Goal: Task Accomplishment & Management: Use online tool/utility

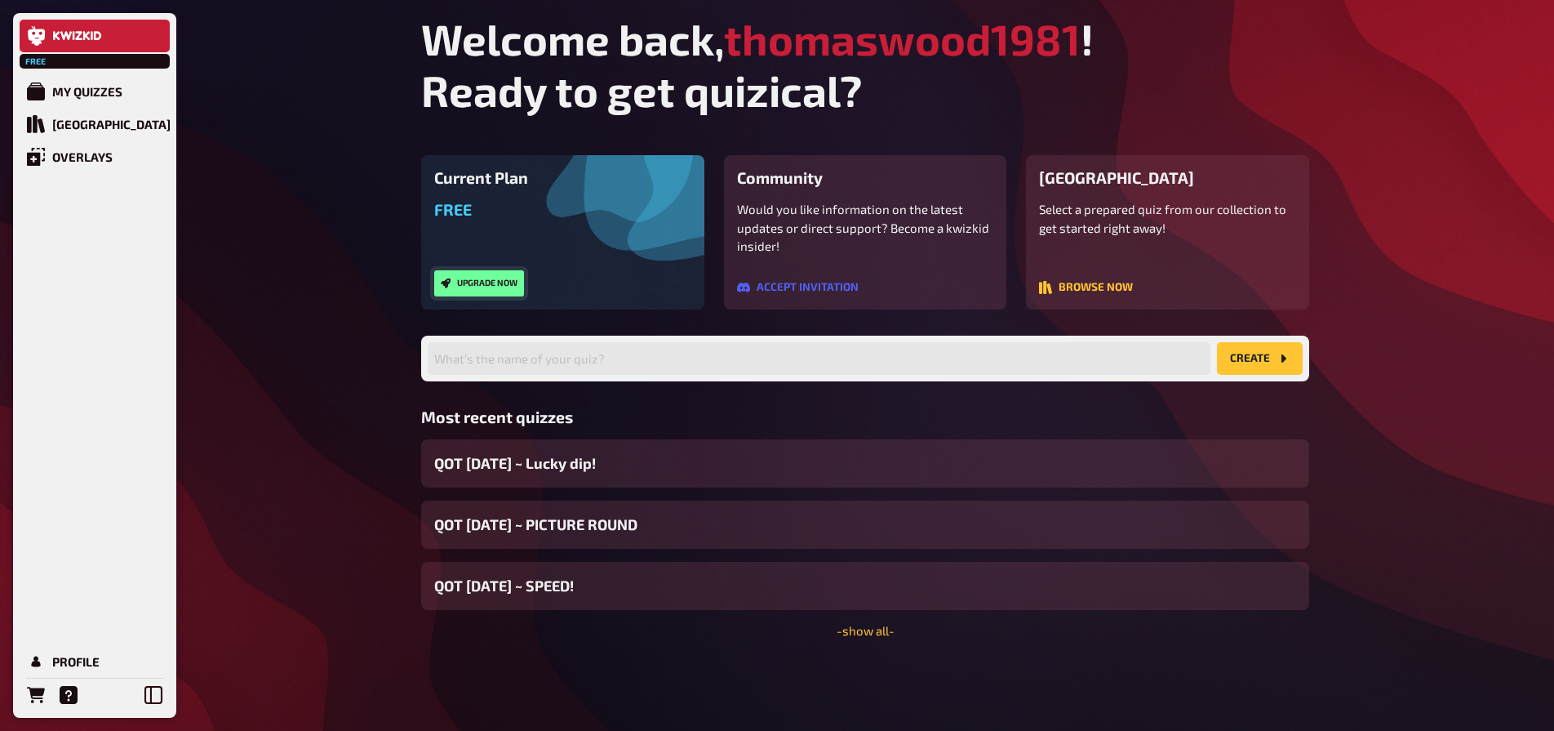
click at [482, 276] on button "Upgrade now" at bounding box center [479, 283] width 90 height 26
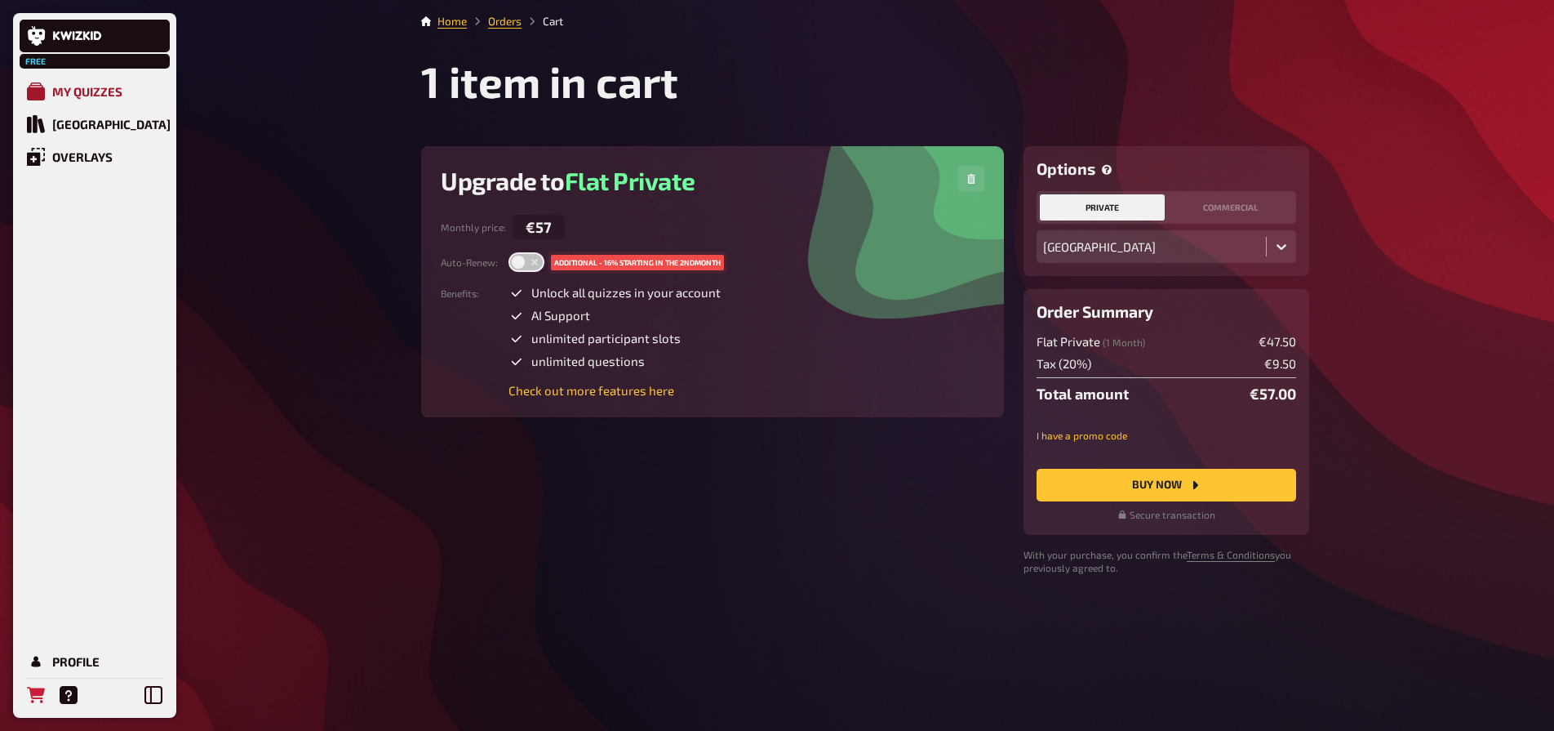
click at [113, 92] on div "My Quizzes" at bounding box center [87, 91] width 70 height 15
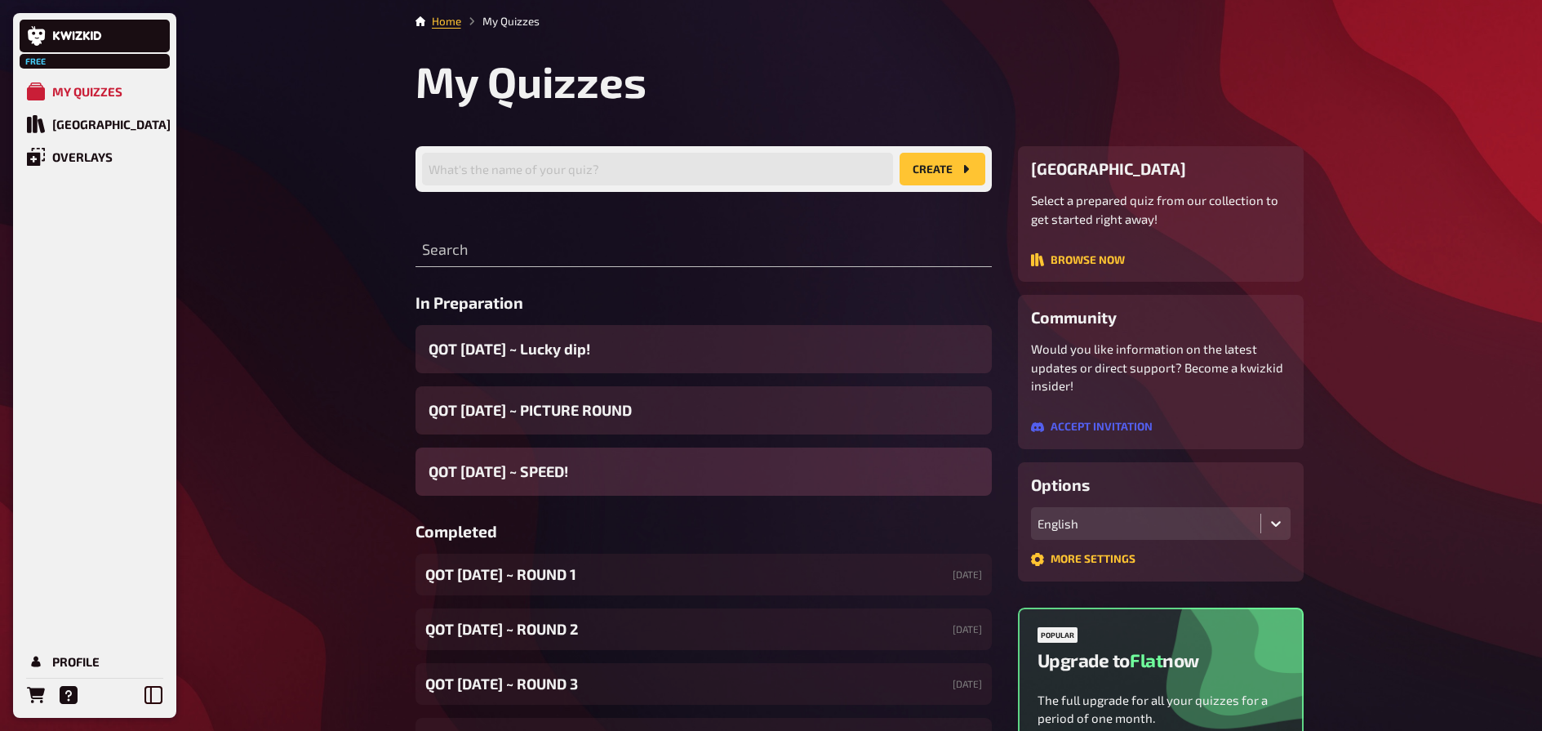
click at [639, 480] on div "QOT [DATE] ~ SPEED!" at bounding box center [703, 471] width 576 height 48
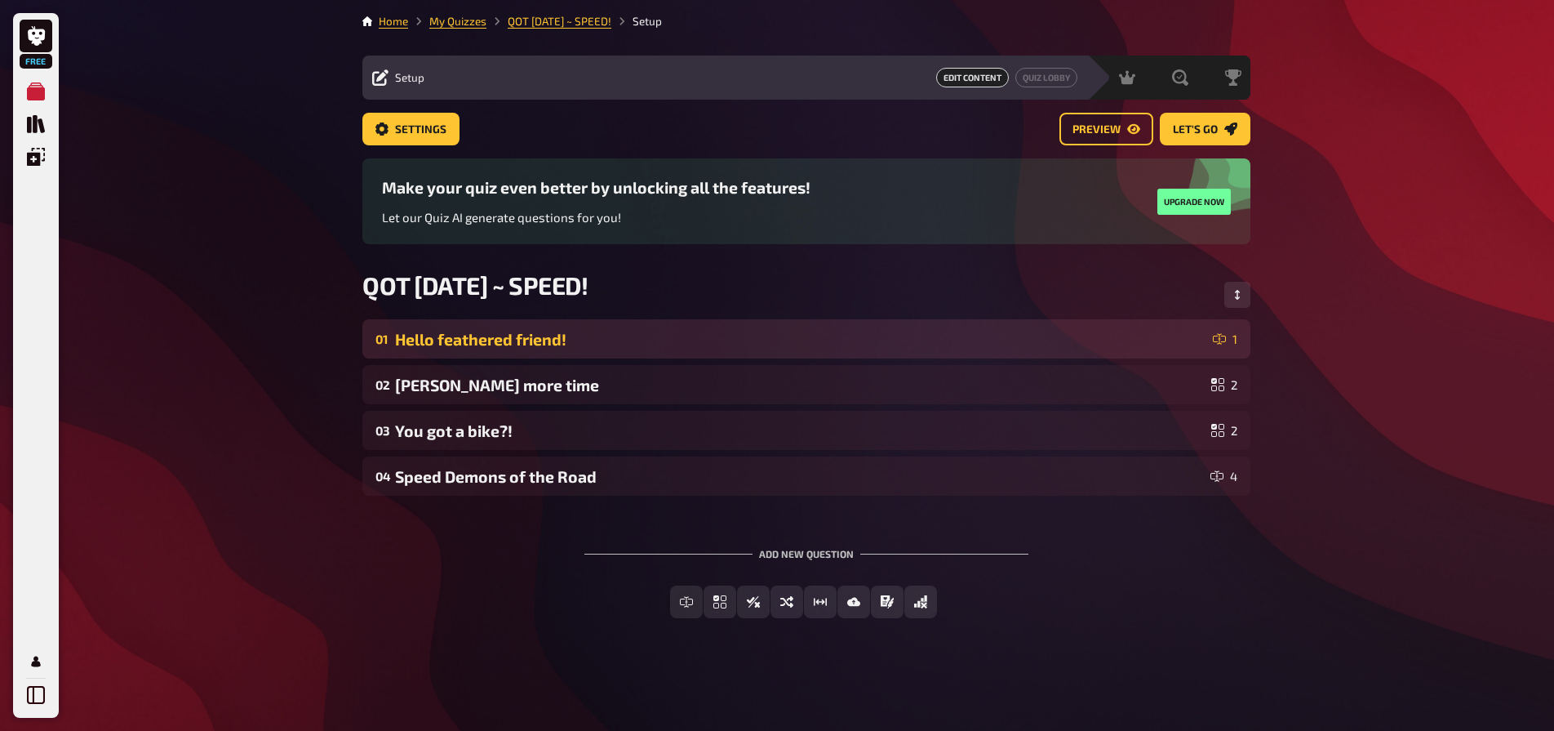
click at [603, 330] on div "Hello feathered friend!" at bounding box center [800, 339] width 811 height 19
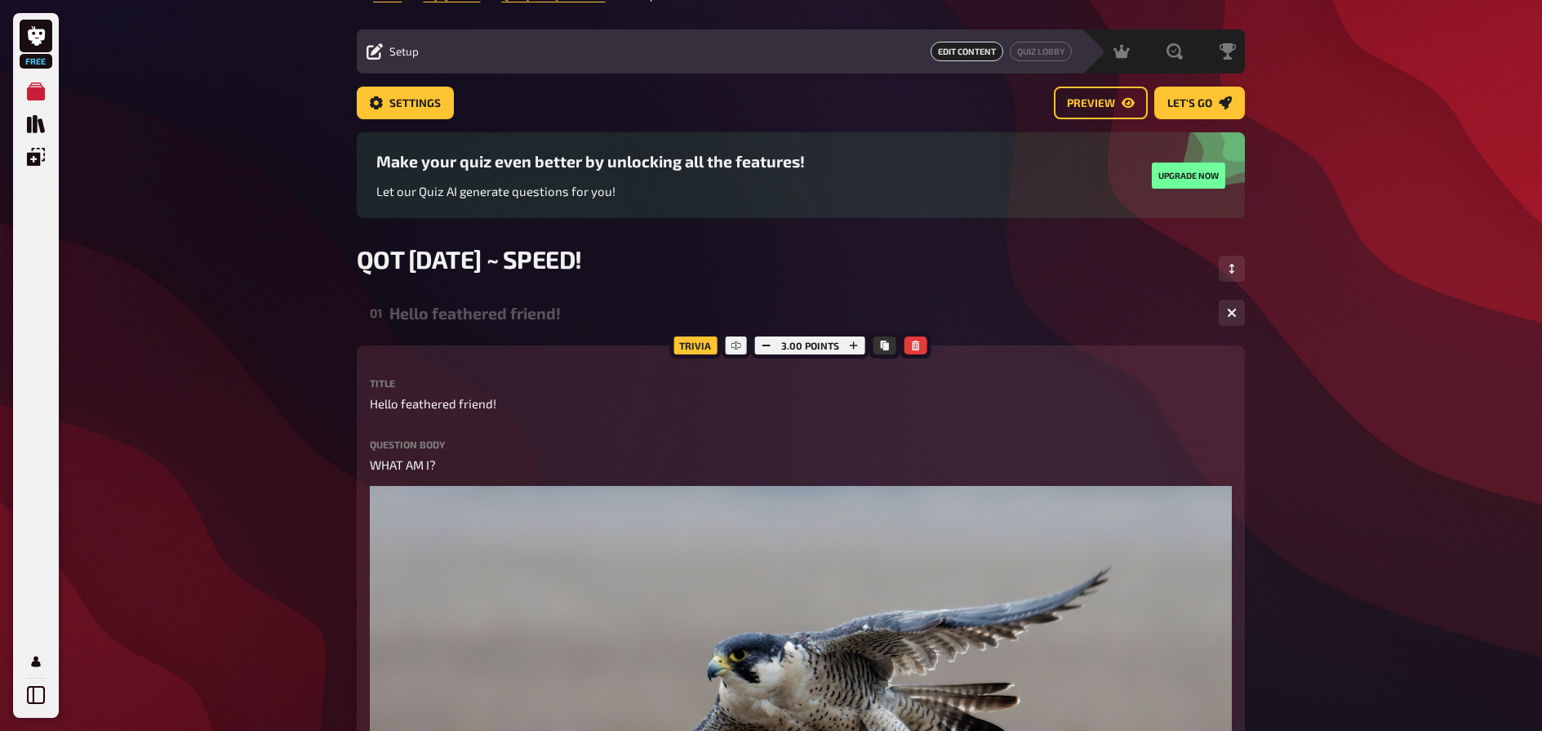
scroll to position [24, 0]
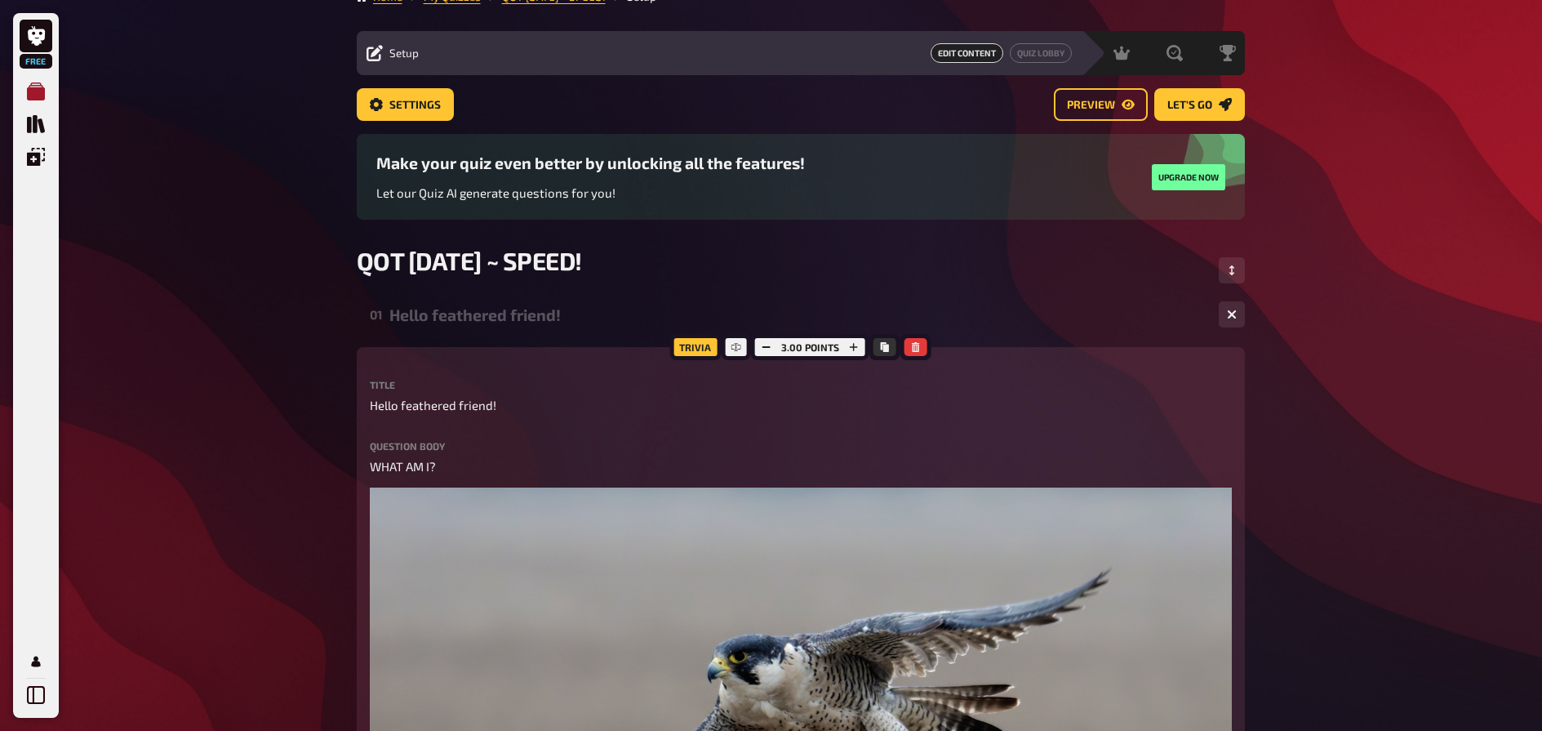
click at [34, 101] on link "My Quizzes" at bounding box center [36, 91] width 33 height 33
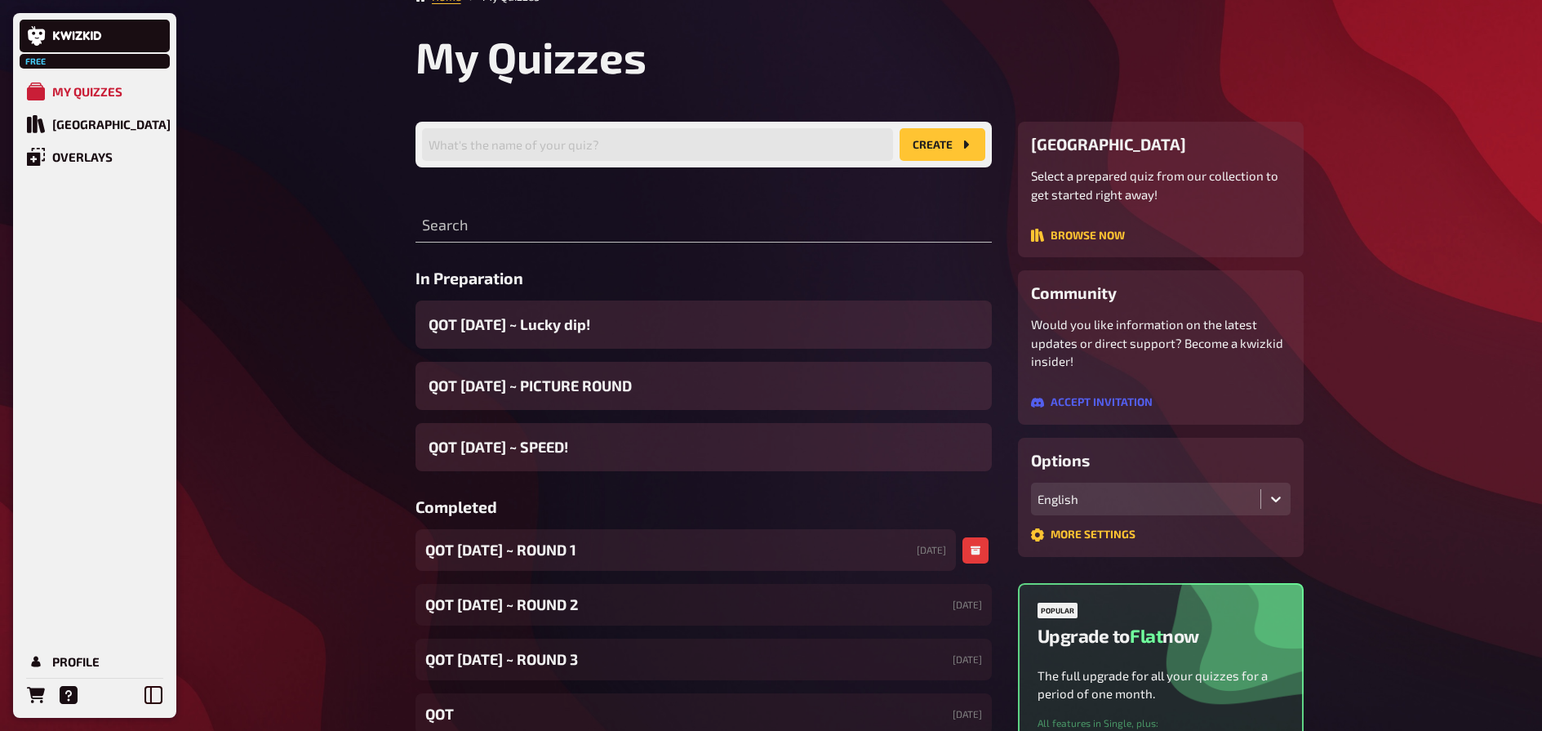
click at [571, 553] on span "QOT [DATE] ~ ROUND 1" at bounding box center [500, 550] width 151 height 22
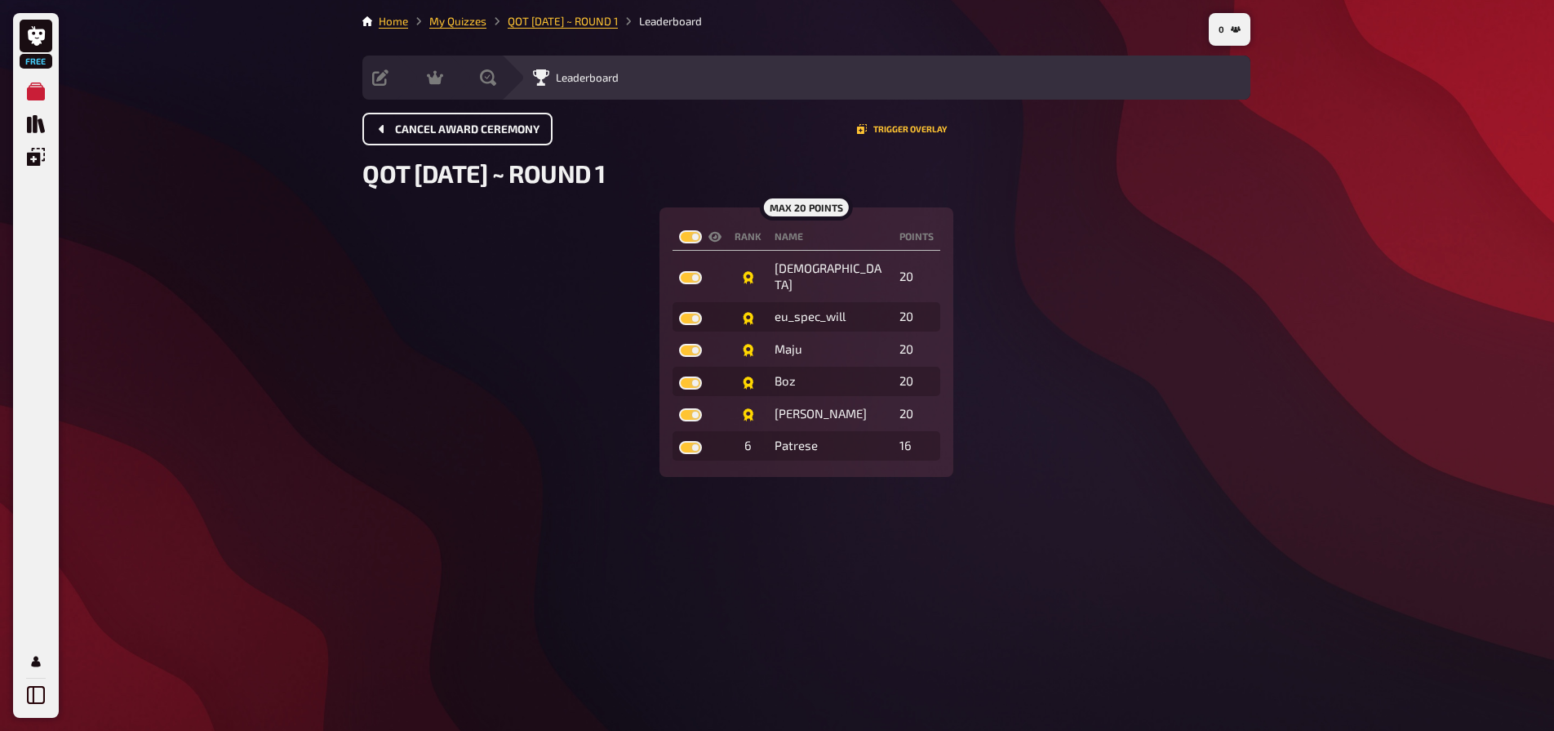
click at [482, 131] on span "Cancel award ceremony" at bounding box center [467, 129] width 144 height 11
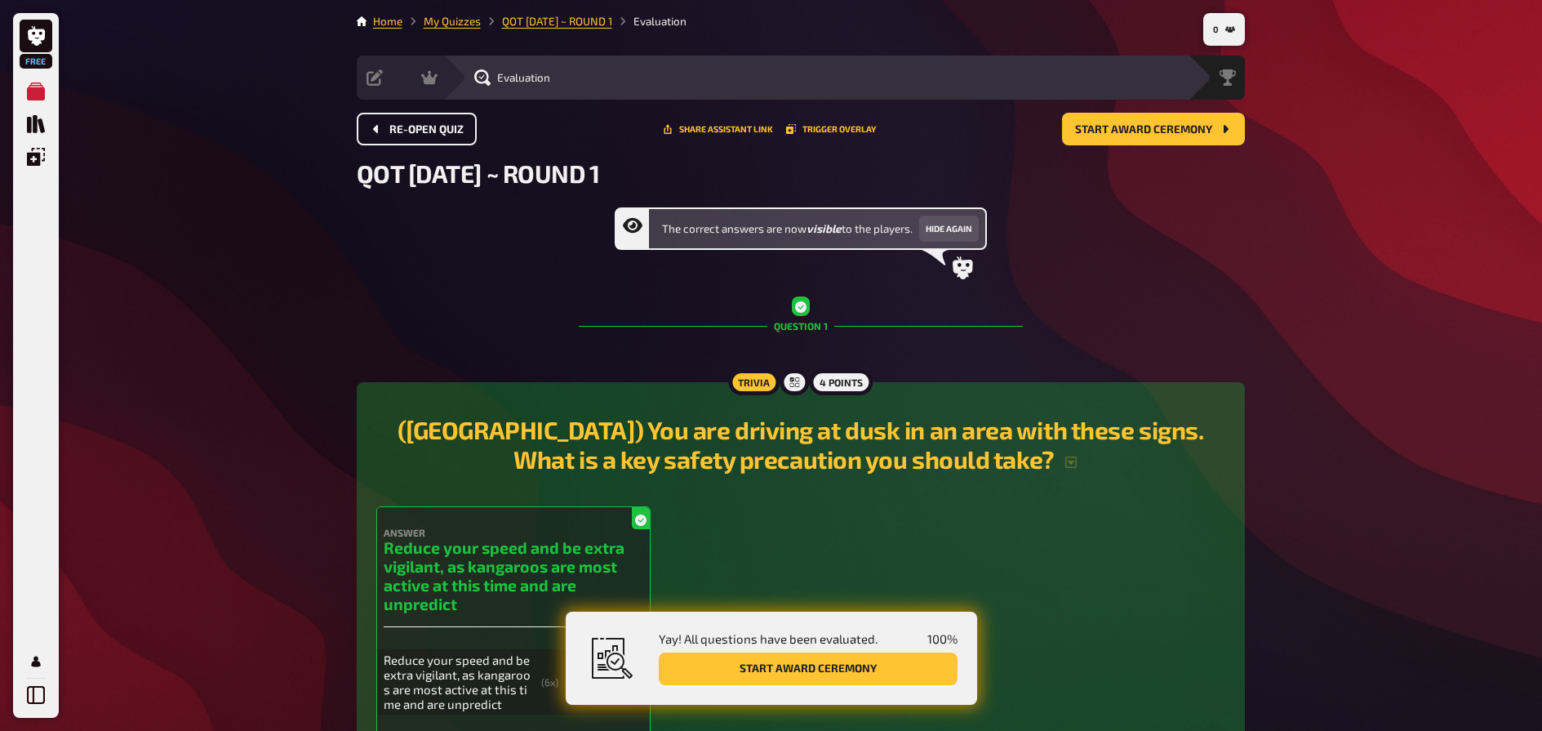
click at [456, 130] on span "Re-open Quiz" at bounding box center [426, 129] width 74 height 11
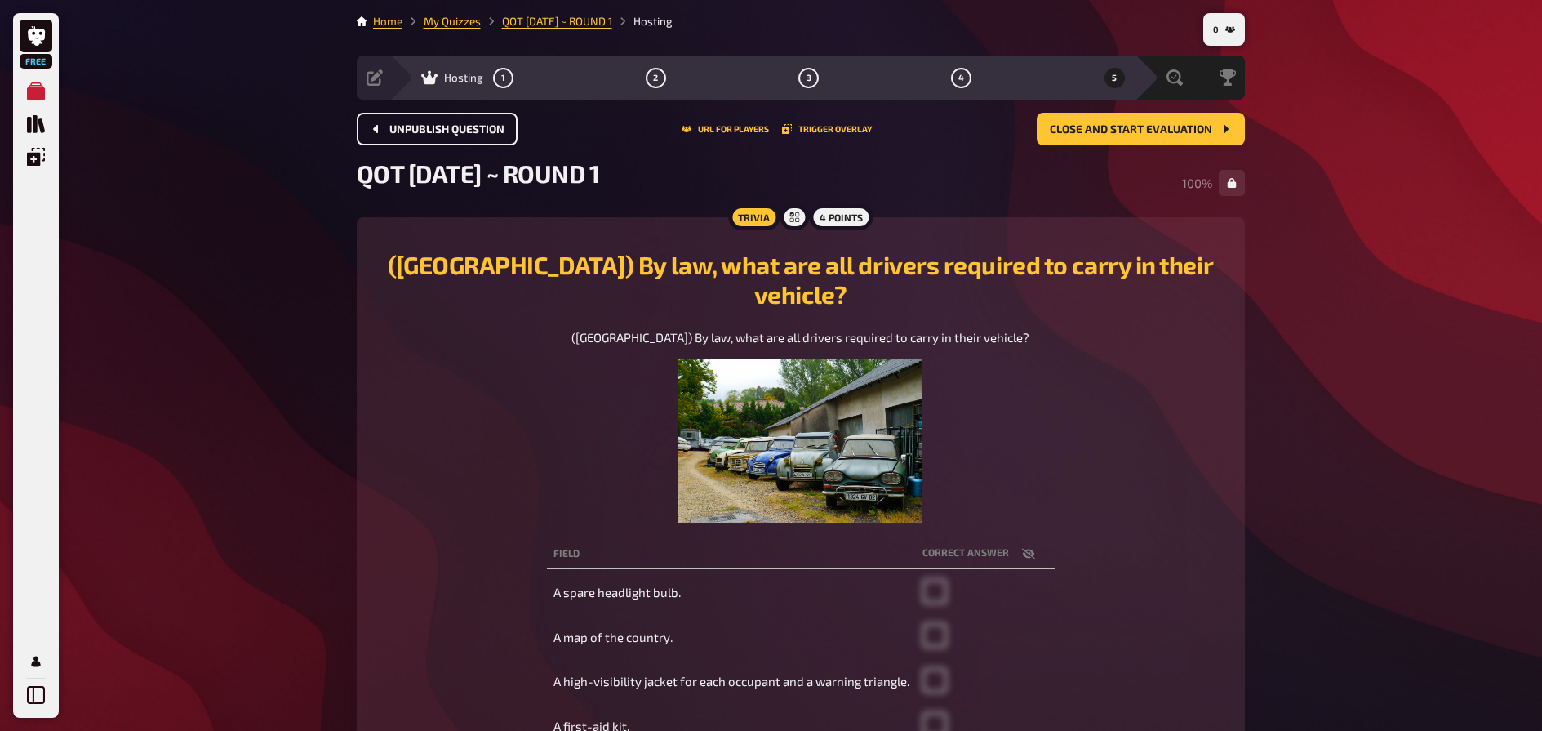
click at [454, 132] on span "Unpublish question" at bounding box center [446, 129] width 115 height 11
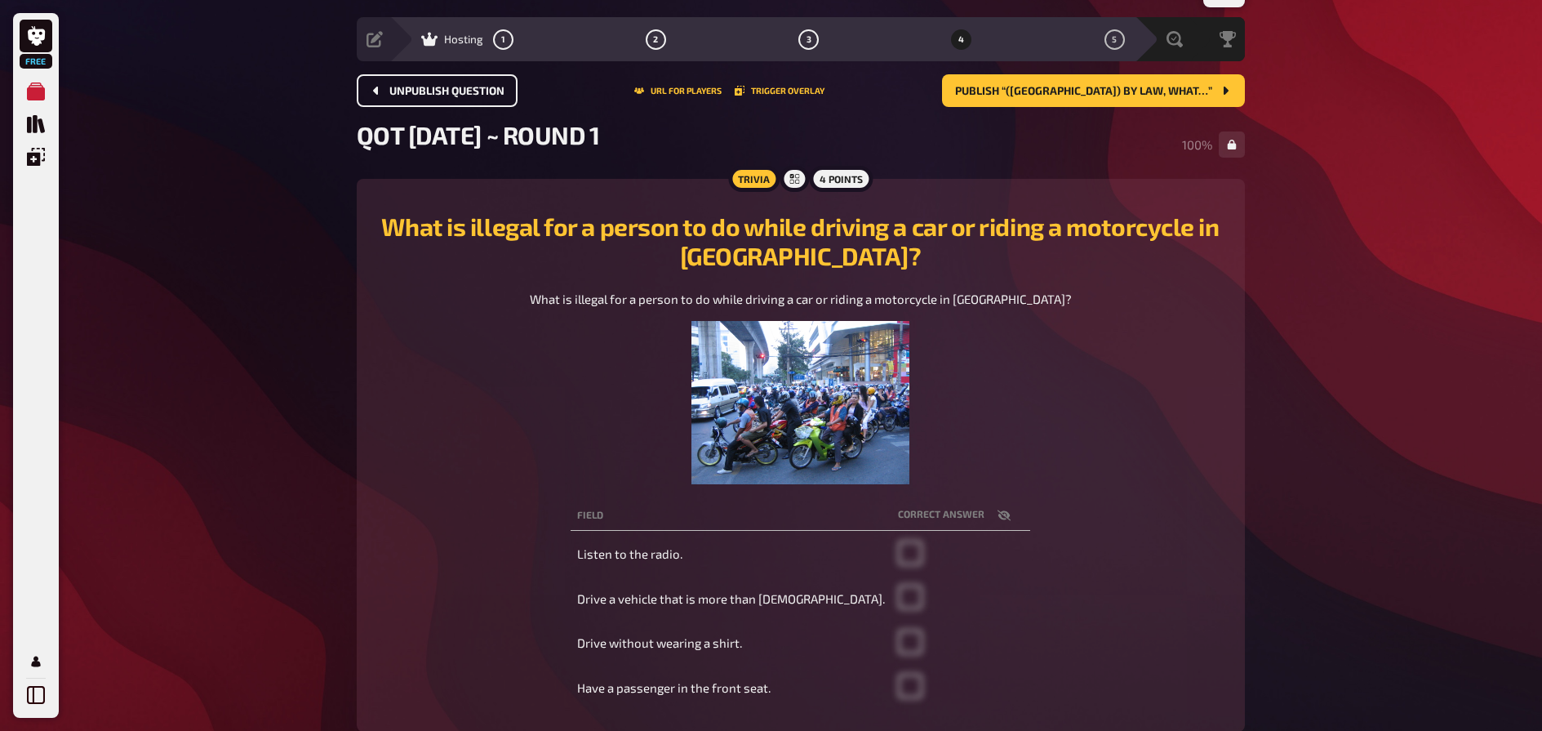
scroll to position [30, 0]
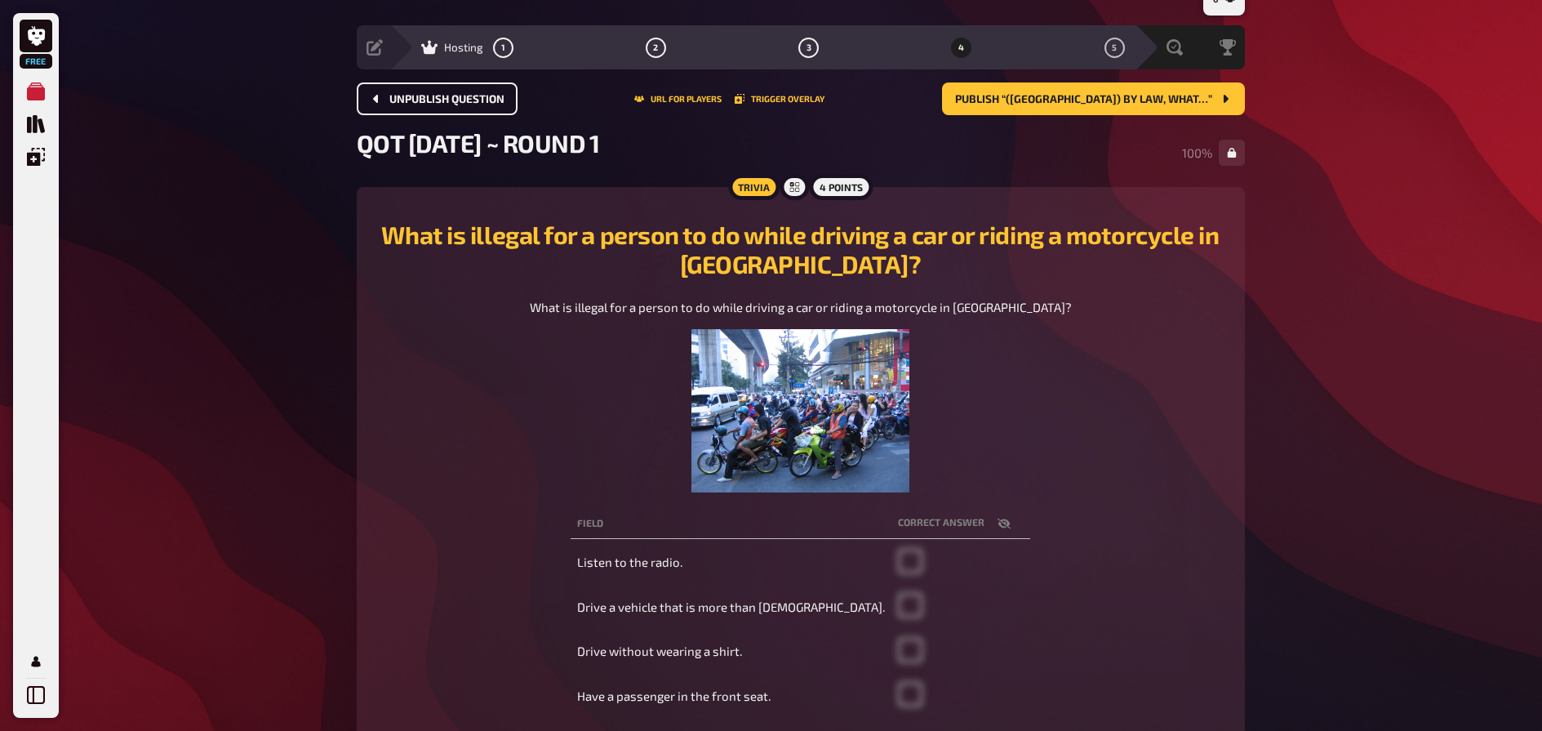
click at [437, 96] on span "Unpublish question" at bounding box center [446, 99] width 115 height 11
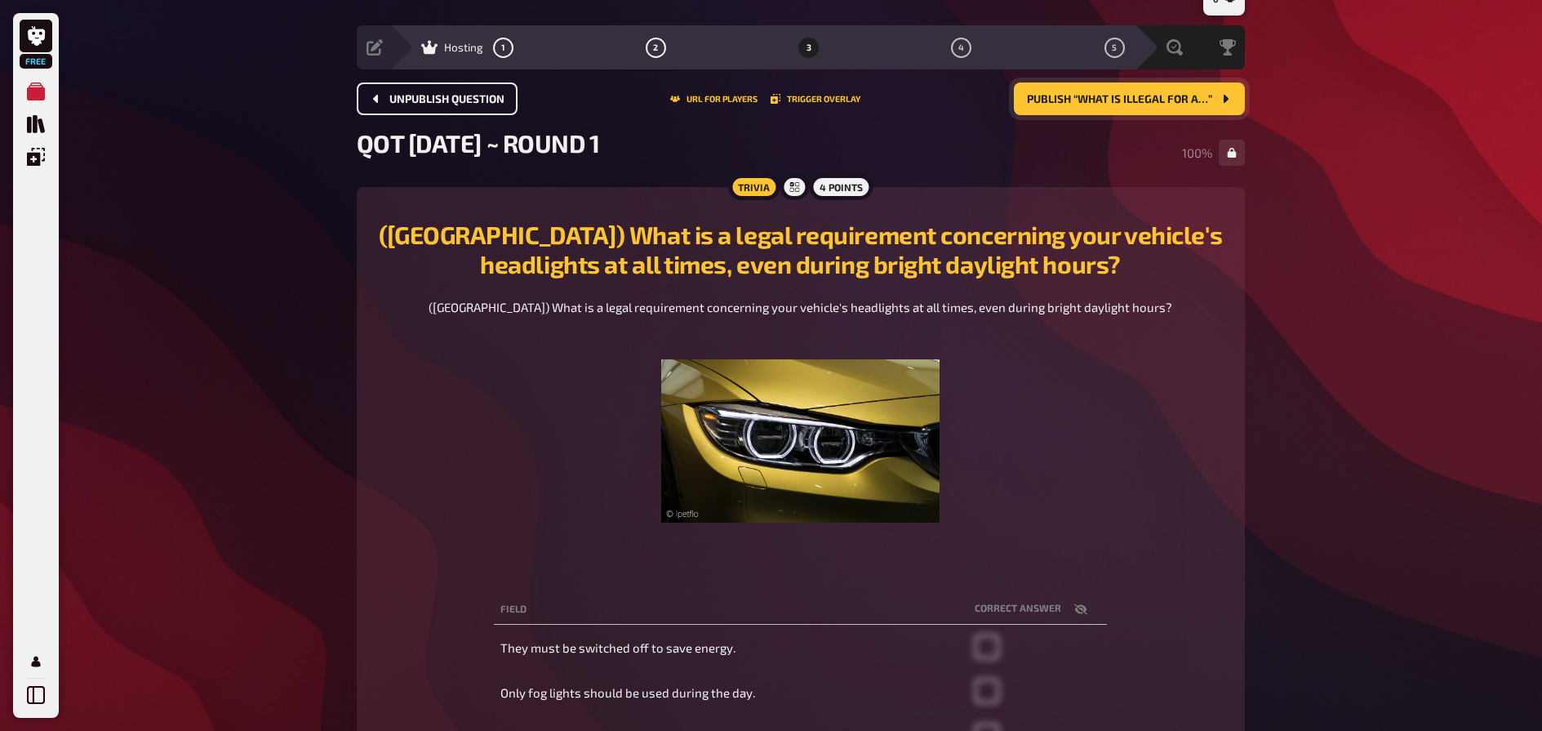
click at [1186, 101] on span "Publish “What is illegal for a…”" at bounding box center [1119, 99] width 185 height 11
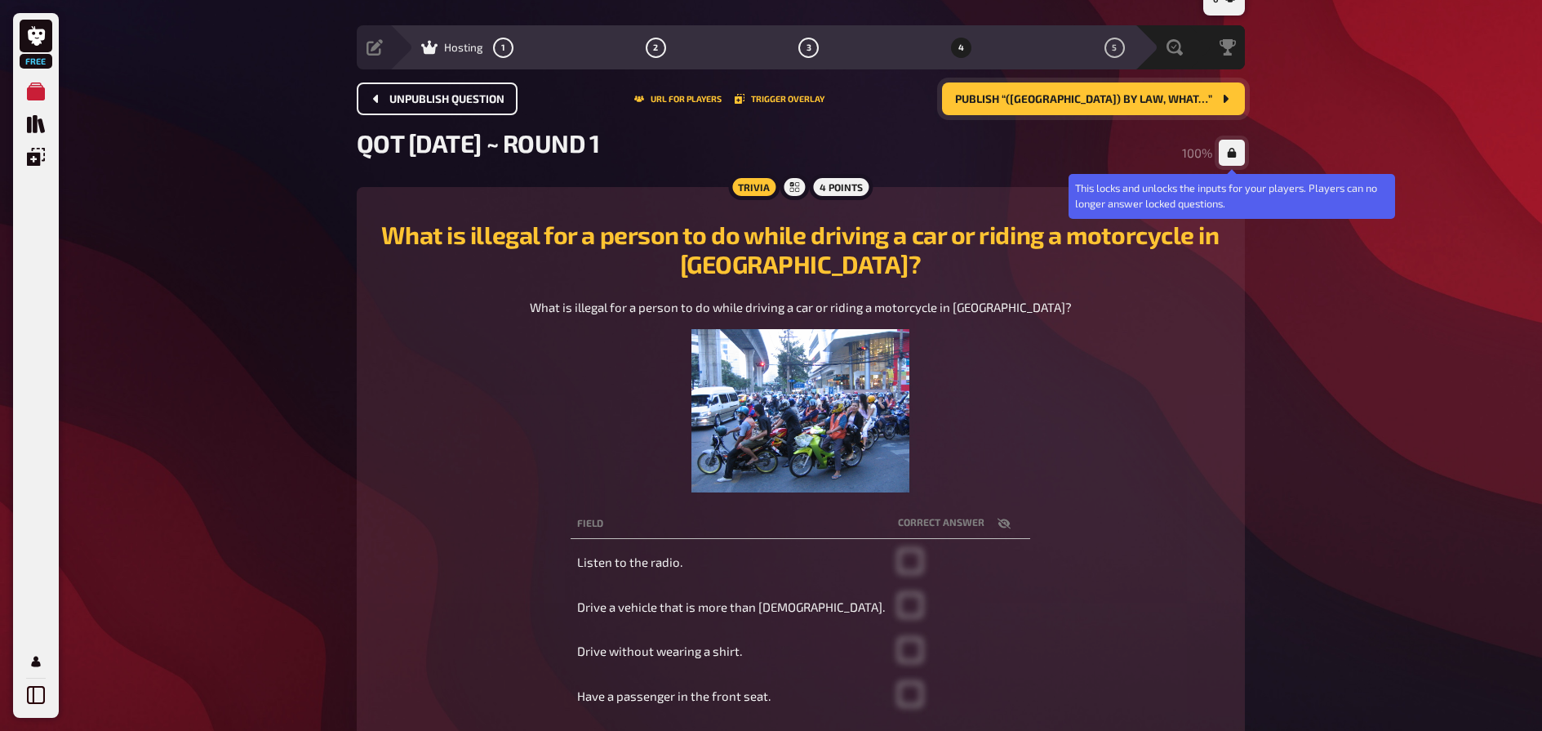
click at [1232, 149] on icon "button" at bounding box center [1231, 153] width 9 height 10
click at [1232, 149] on icon "button" at bounding box center [1232, 153] width 10 height 10
click at [1238, 153] on button "button" at bounding box center [1232, 153] width 26 height 26
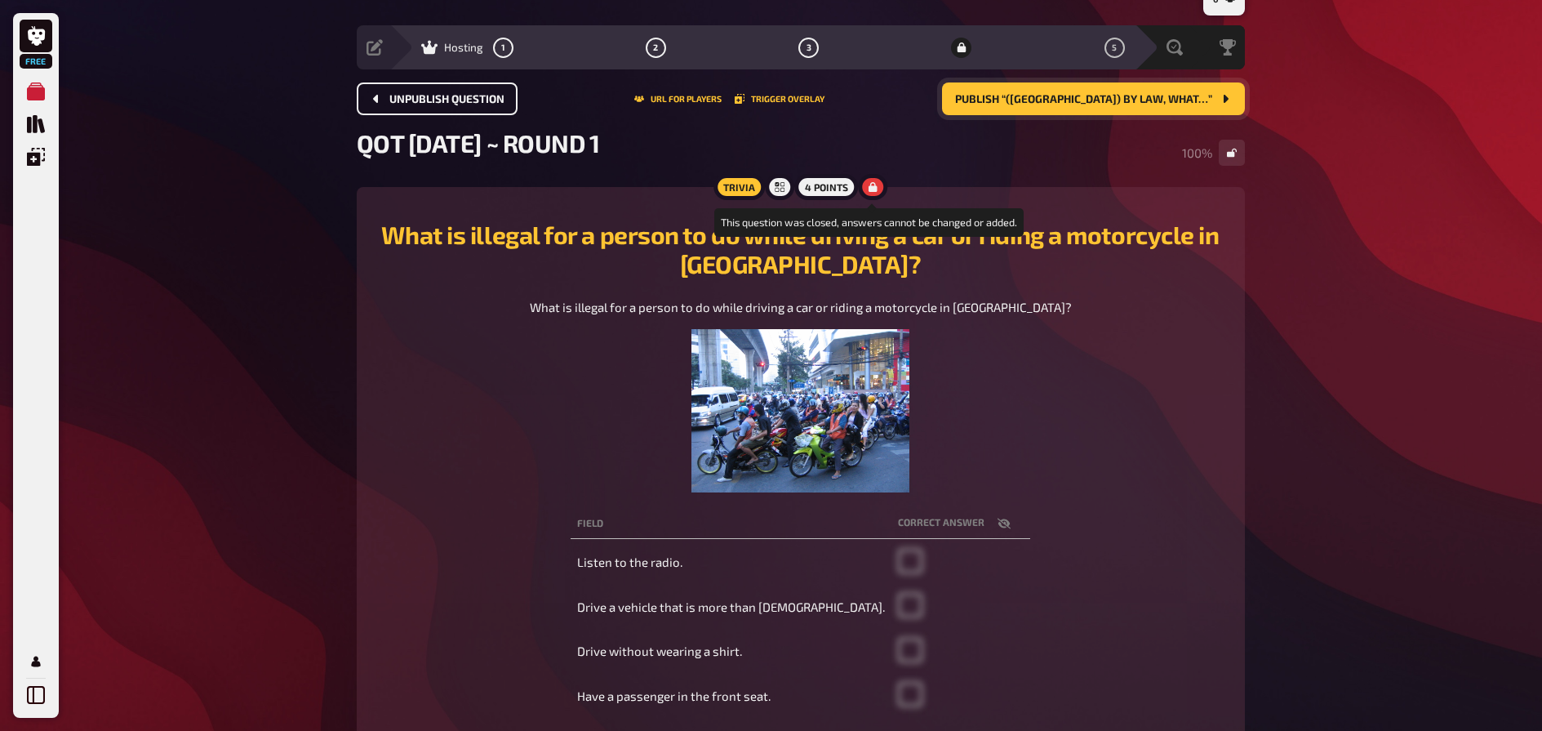
click at [877, 191] on div at bounding box center [872, 187] width 29 height 26
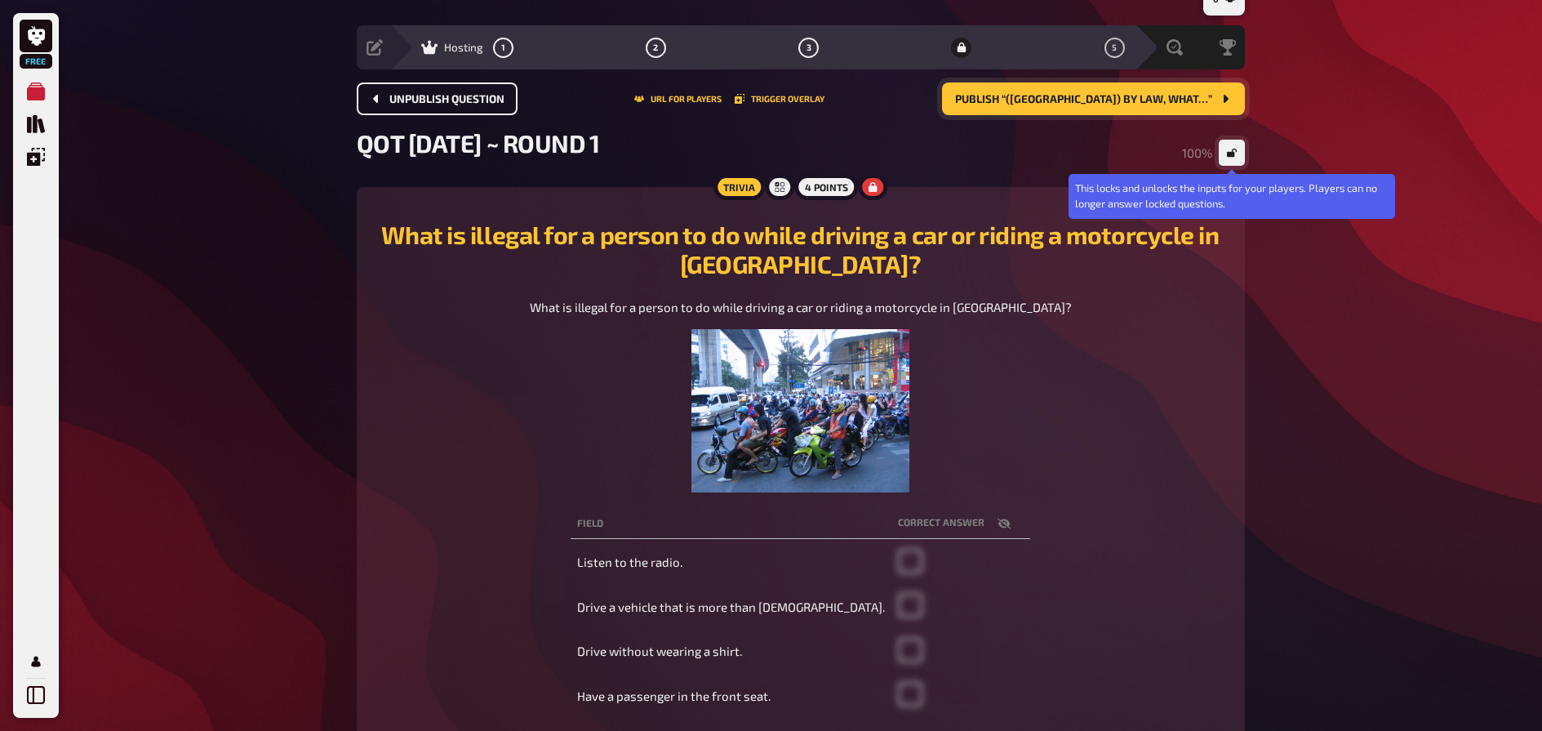
click at [1226, 146] on button "button" at bounding box center [1232, 153] width 26 height 26
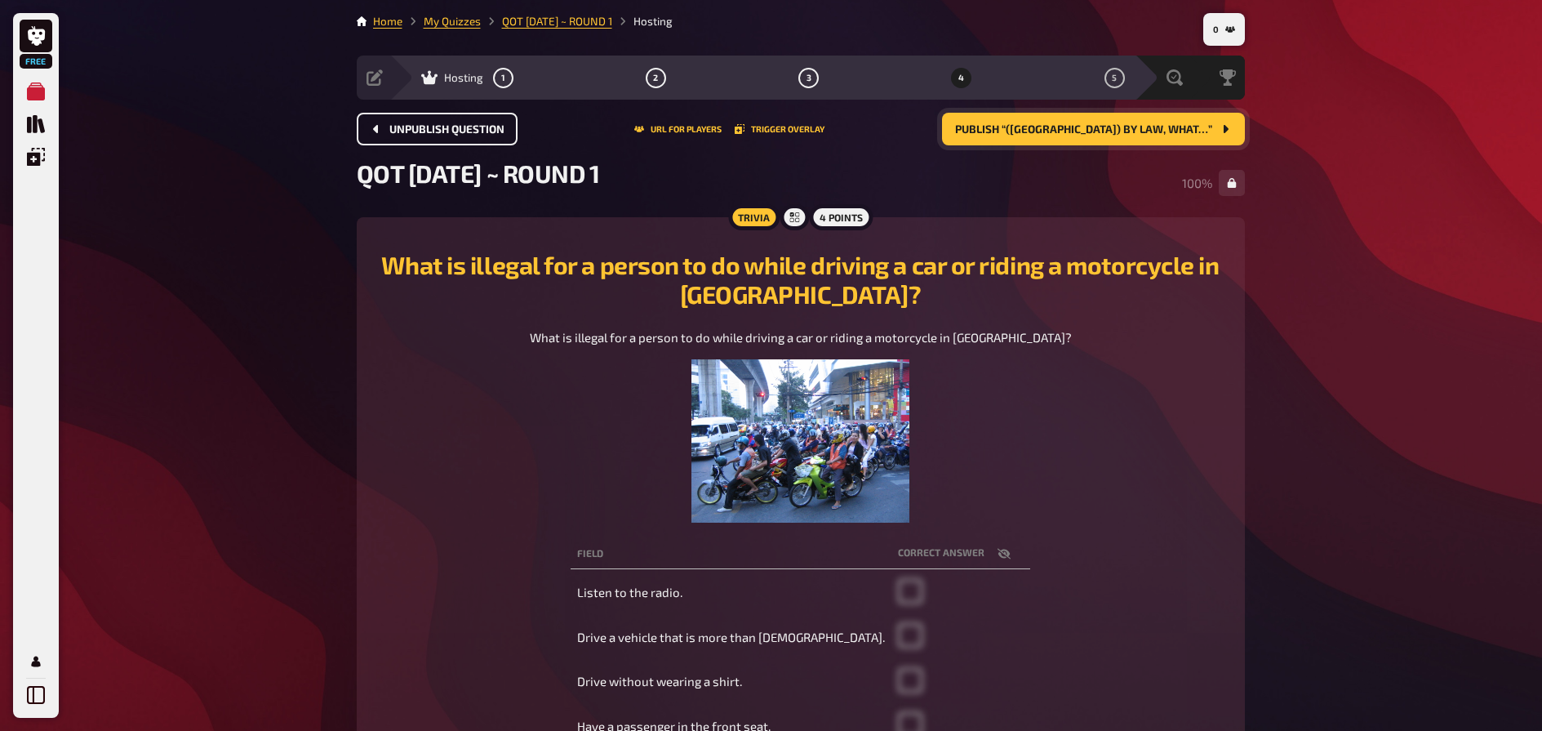
click at [1055, 135] on span "Publish “([GEOGRAPHIC_DATA]) By law, what…”" at bounding box center [1083, 129] width 257 height 11
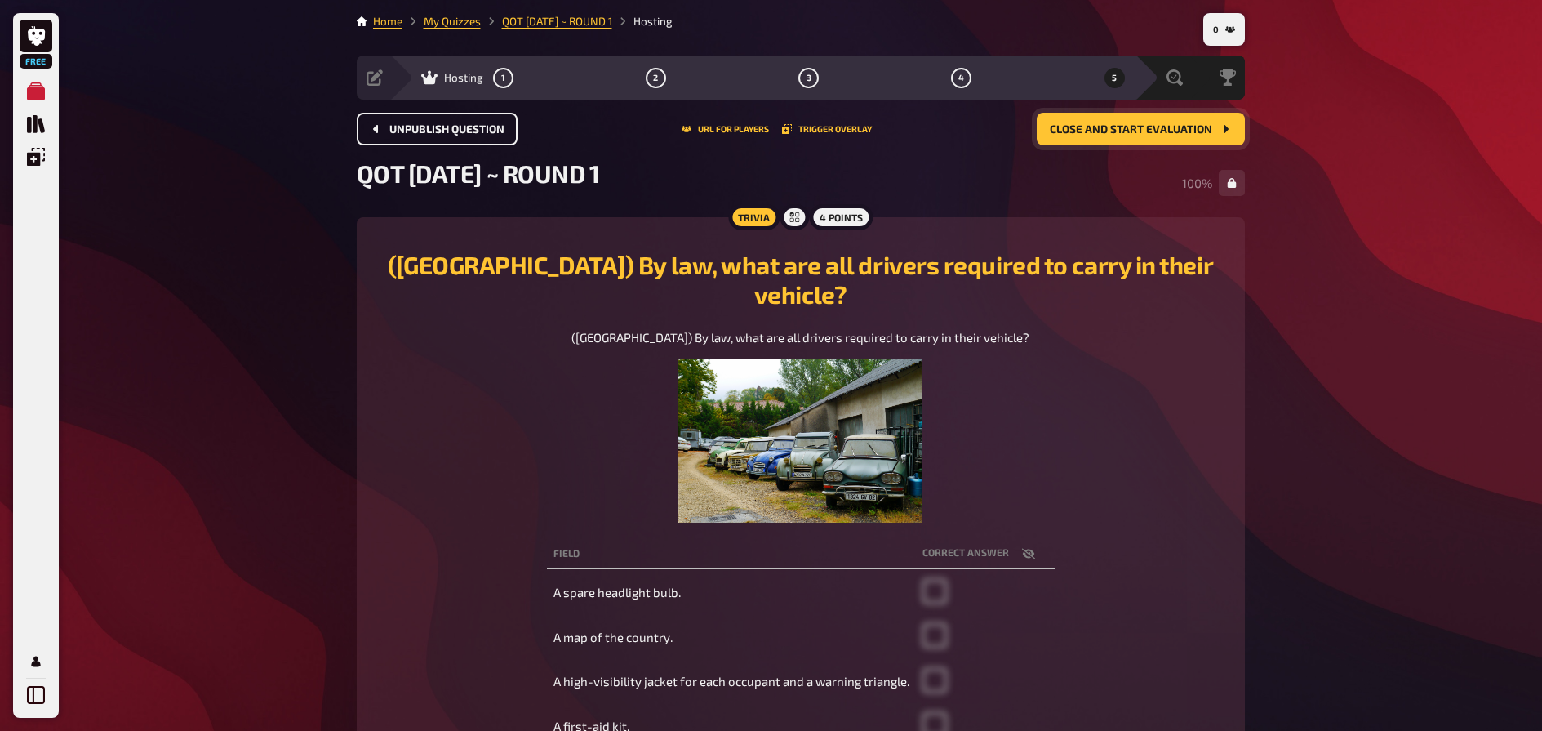
click at [1056, 135] on span "Close and start evaluation" at bounding box center [1131, 129] width 162 height 11
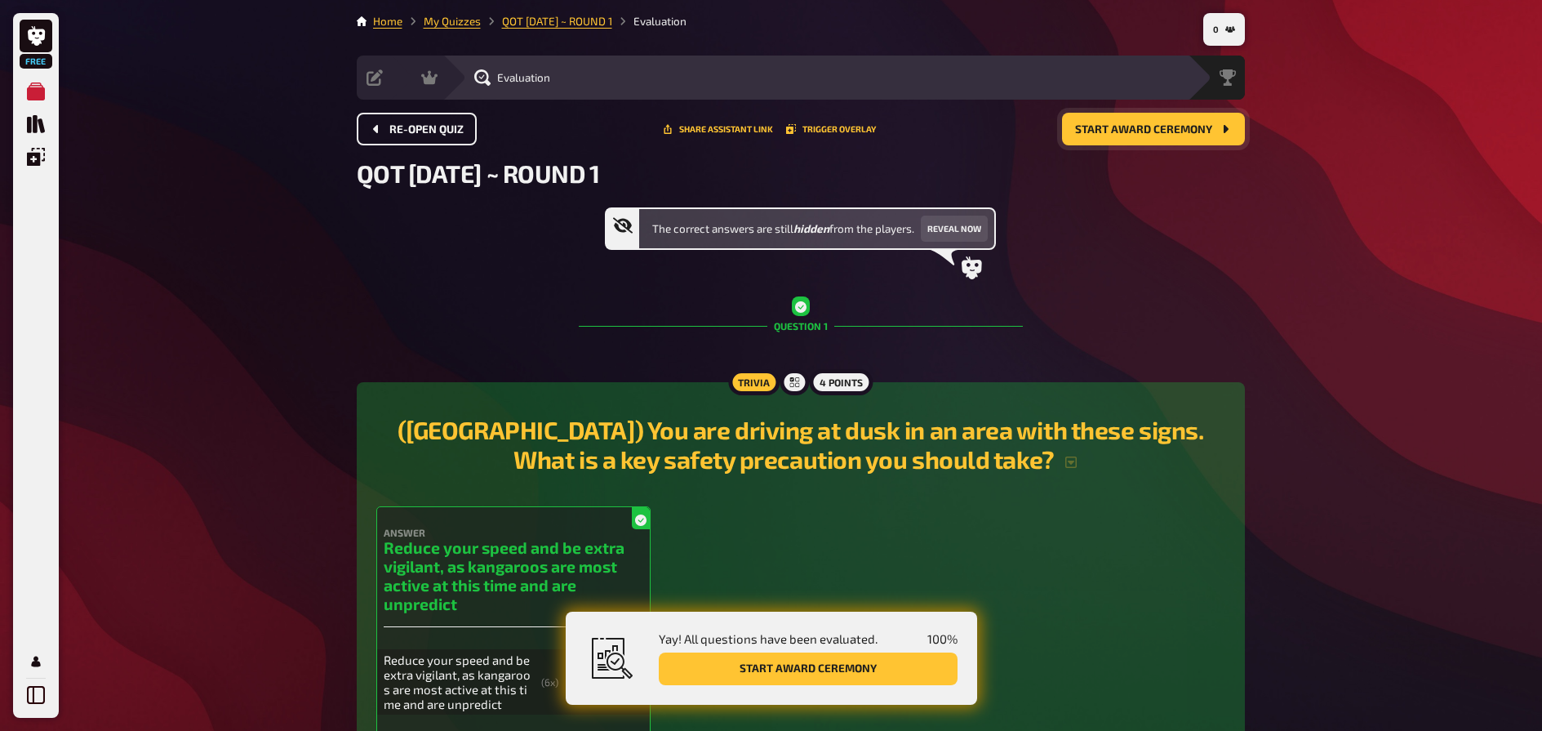
click at [1141, 135] on span "Start award ceremony" at bounding box center [1143, 129] width 137 height 11
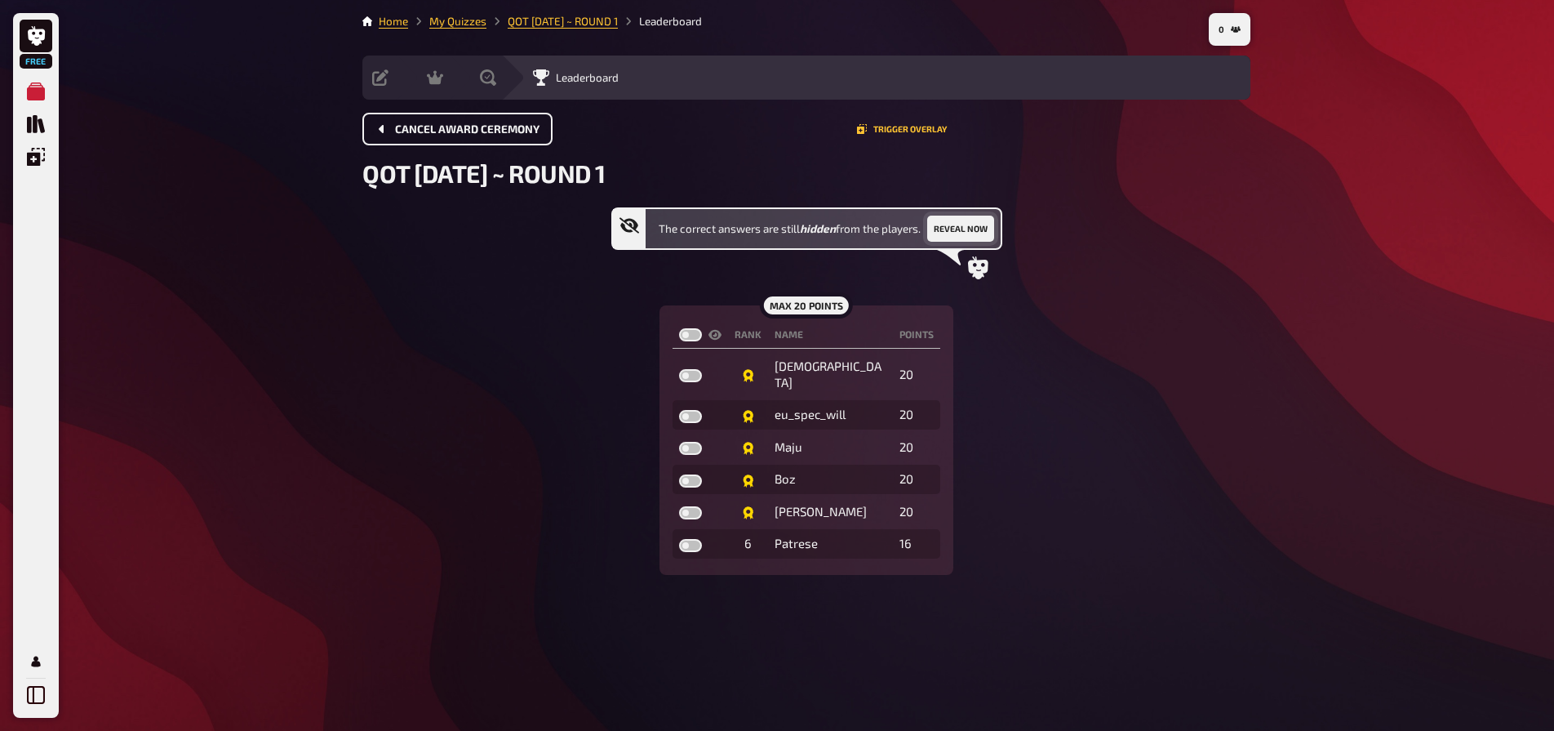
click at [966, 221] on button "Reveal now" at bounding box center [960, 228] width 67 height 26
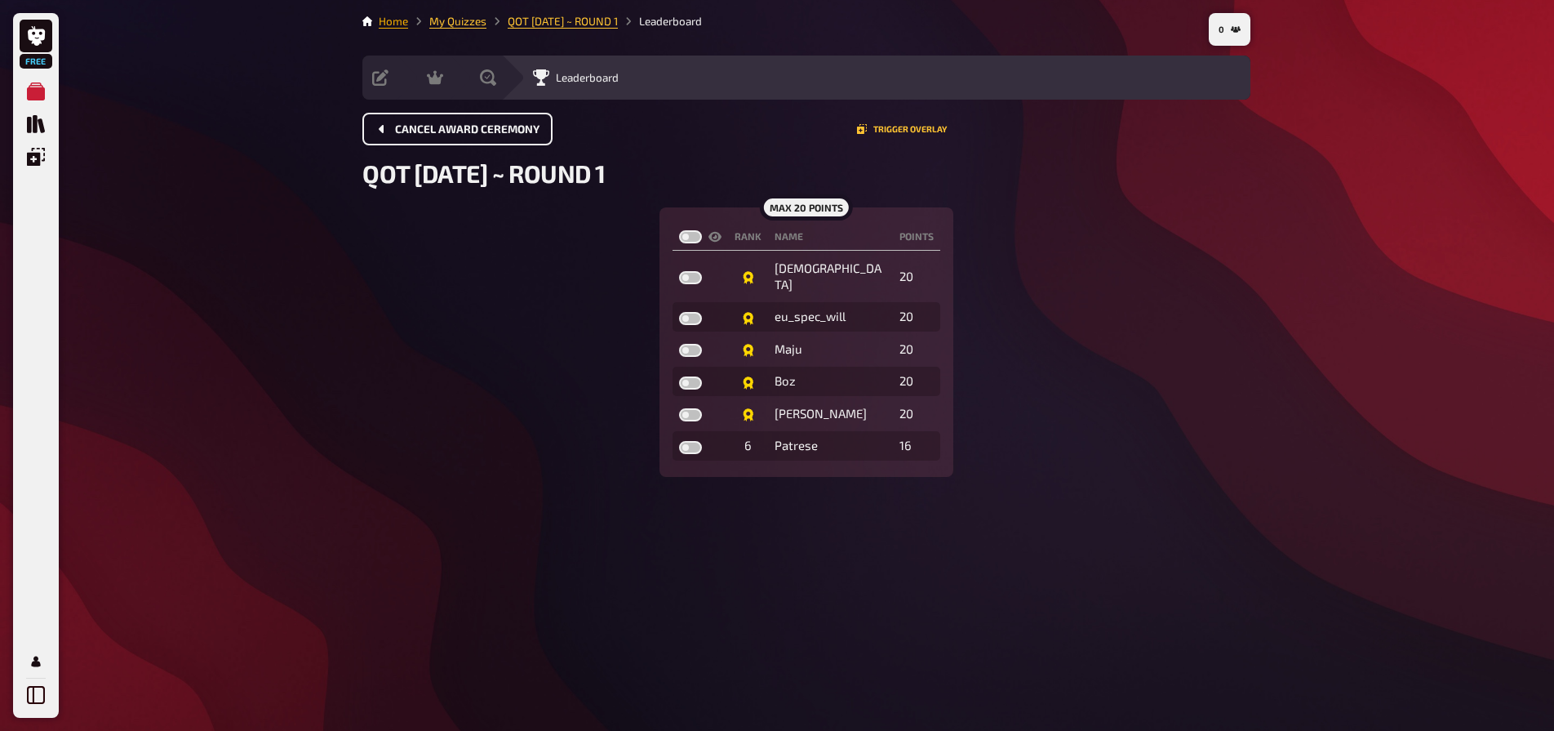
click at [399, 18] on link "Home" at bounding box center [393, 21] width 29 height 13
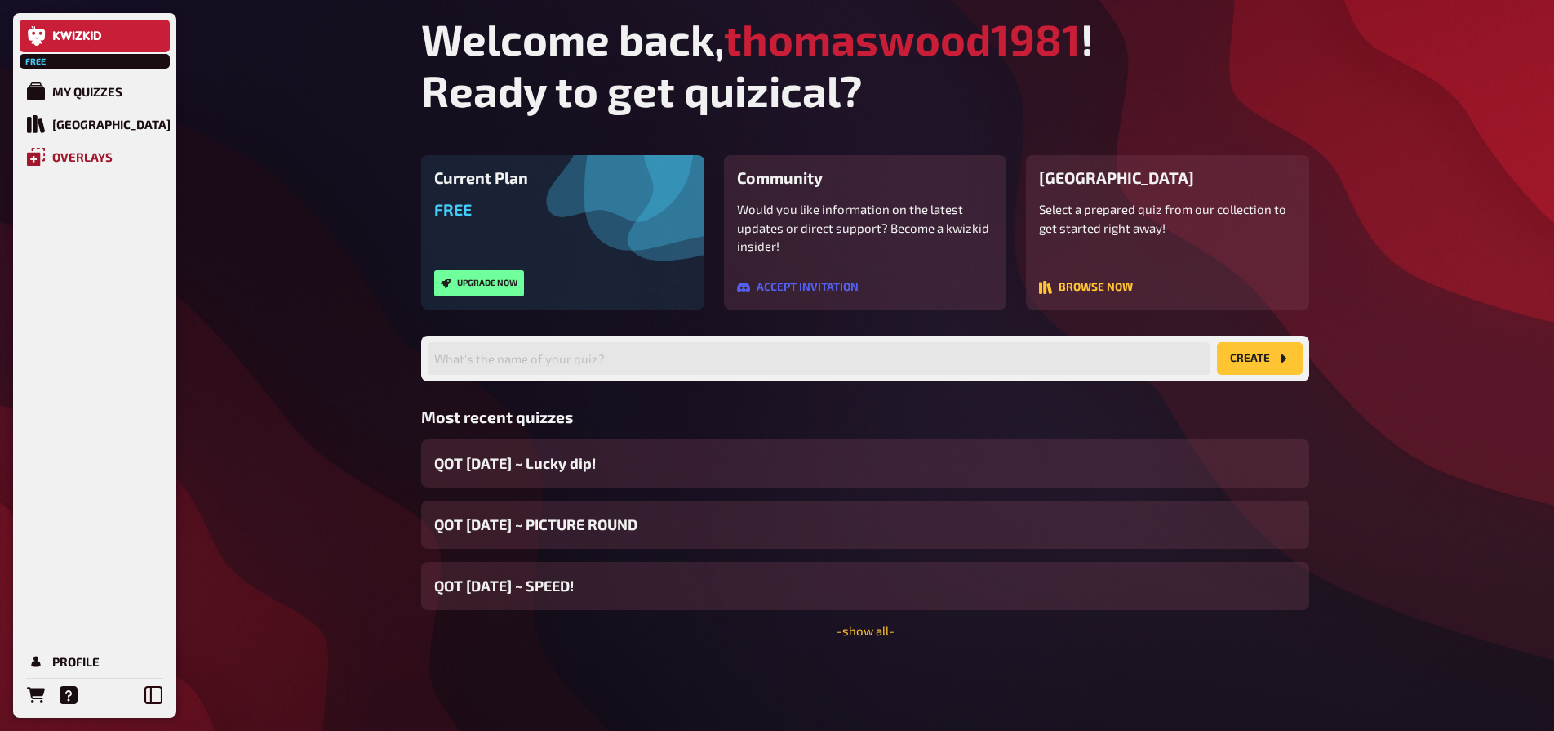
click at [104, 162] on div "Overlays" at bounding box center [82, 156] width 60 height 15
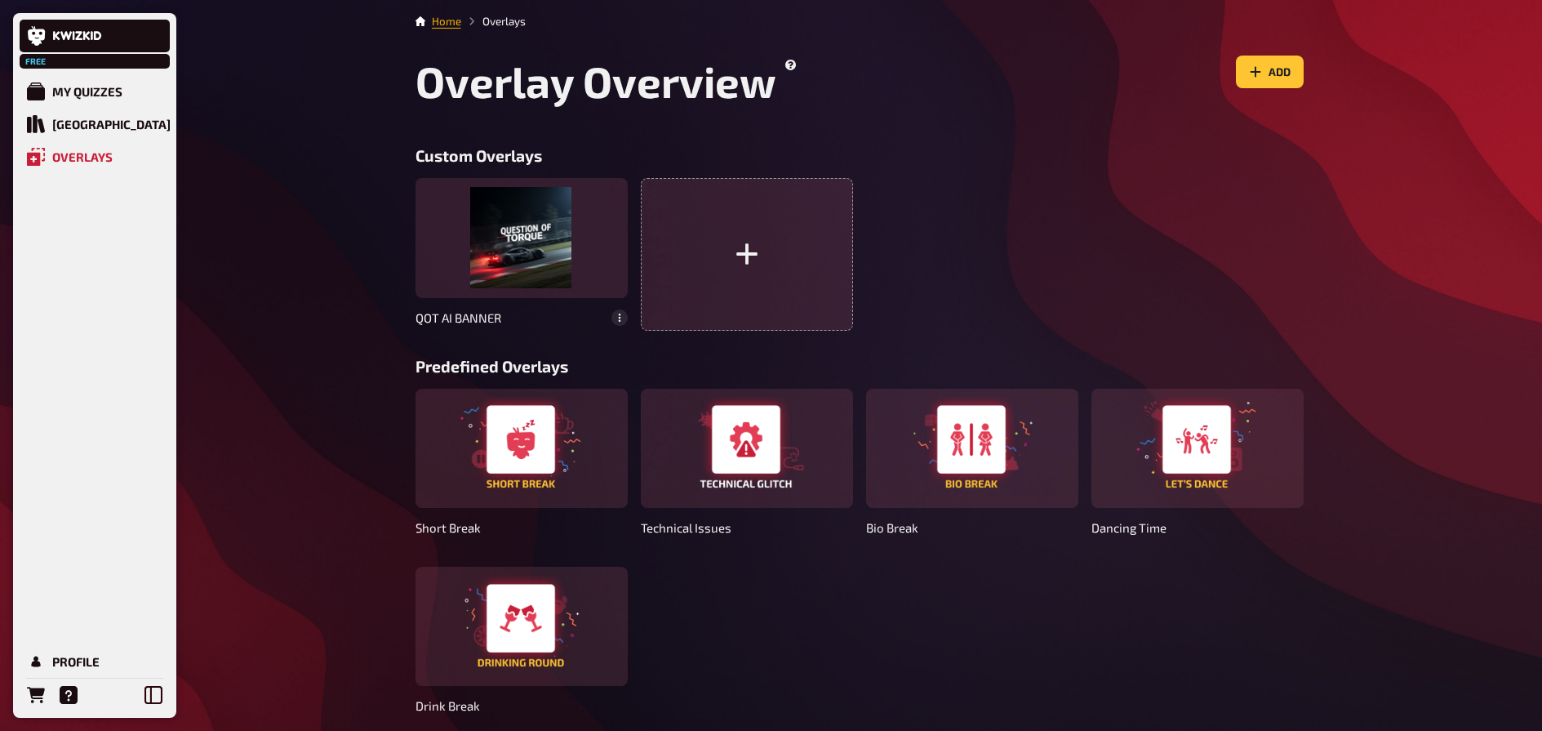
click at [442, 26] on link "Home" at bounding box center [446, 21] width 29 height 13
